Goal: Navigation & Orientation: Find specific page/section

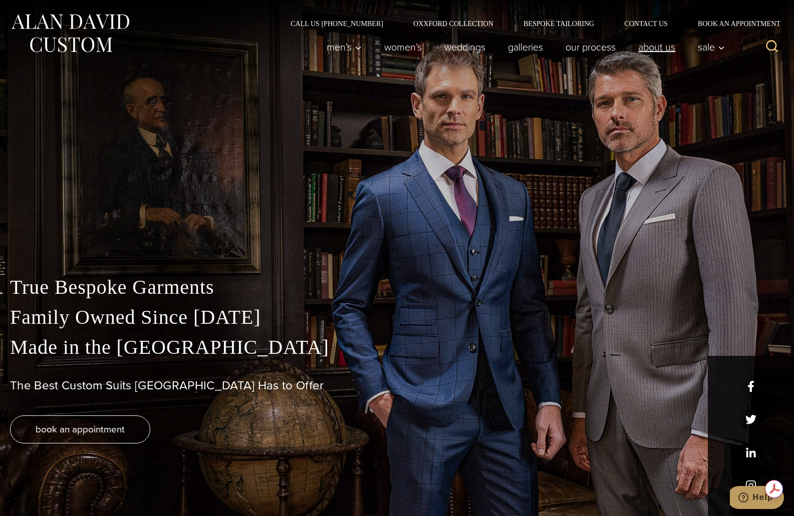
click at [655, 49] on link "About Us" at bounding box center [657, 47] width 60 height 20
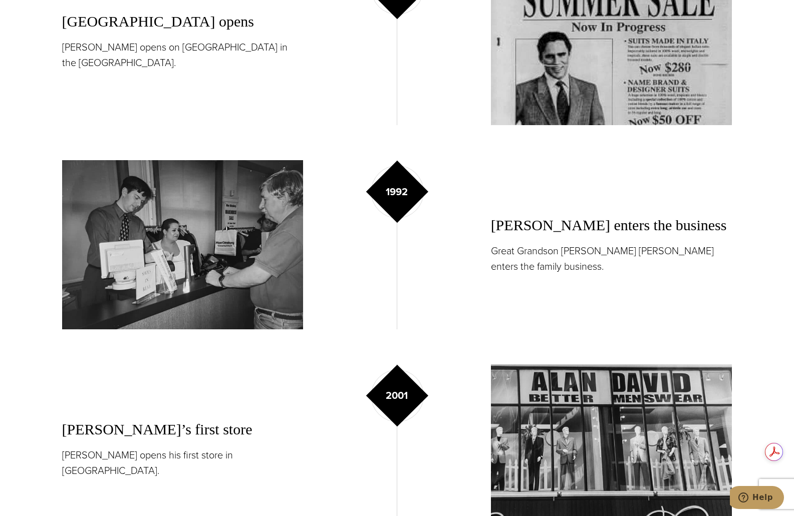
scroll to position [1352, 0]
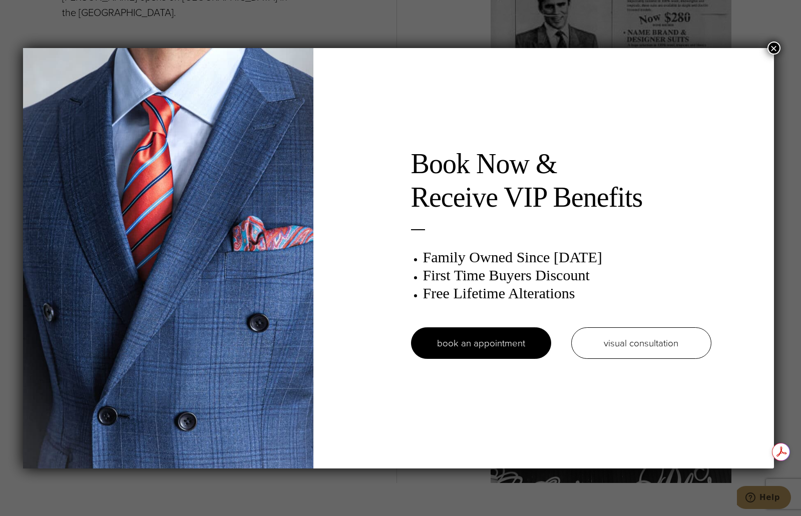
click at [777, 44] on button "×" at bounding box center [774, 48] width 13 height 13
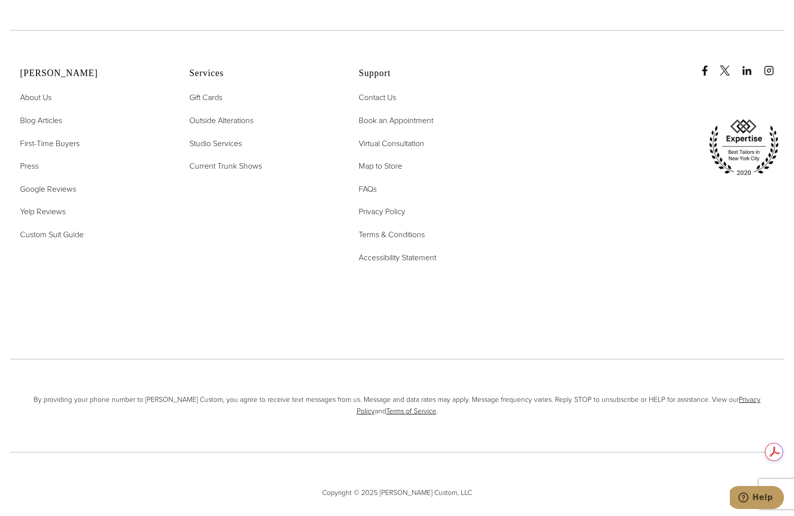
scroll to position [4612, 0]
